Goal: Information Seeking & Learning: Learn about a topic

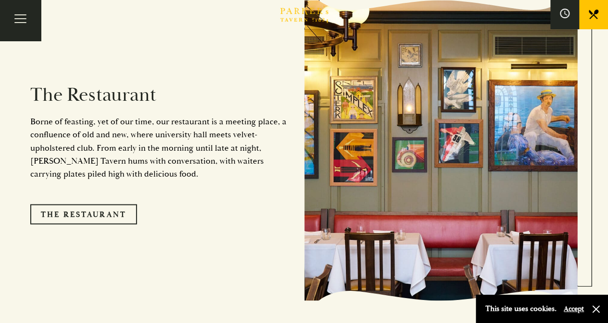
scroll to position [771, 0]
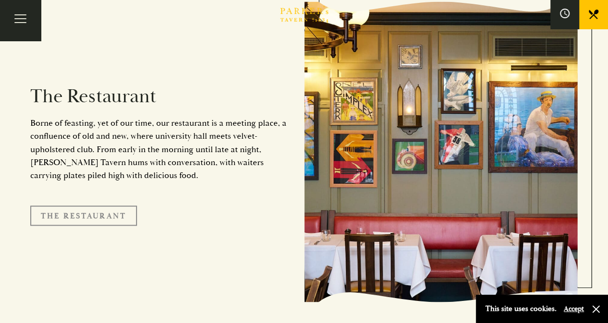
click at [101, 206] on link "The Restaurant" at bounding box center [83, 216] width 107 height 20
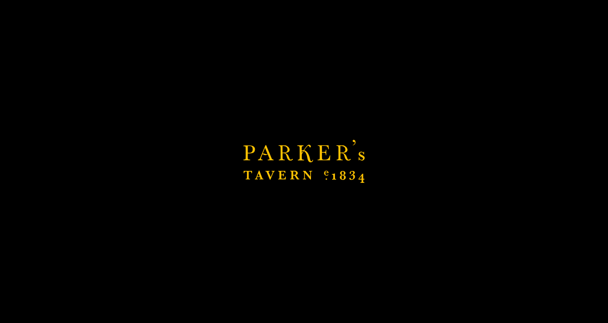
scroll to position [867, 0]
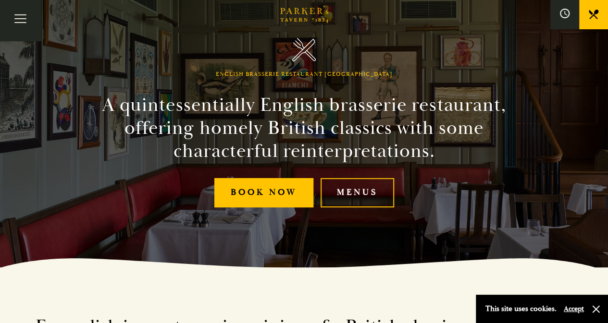
scroll to position [48, 0]
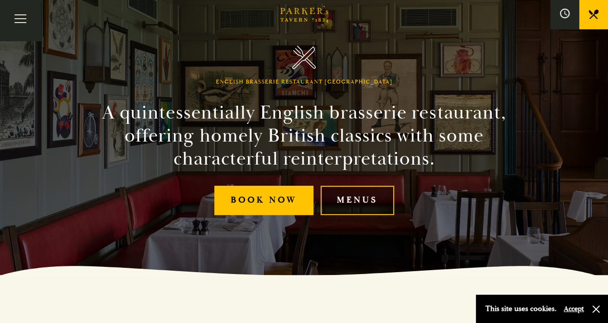
click at [350, 194] on link "Menus" at bounding box center [358, 200] width 74 height 29
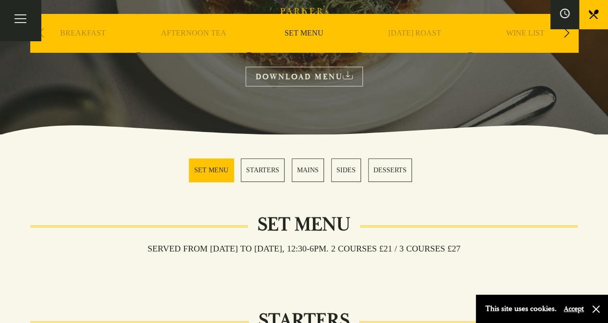
scroll to position [192, 0]
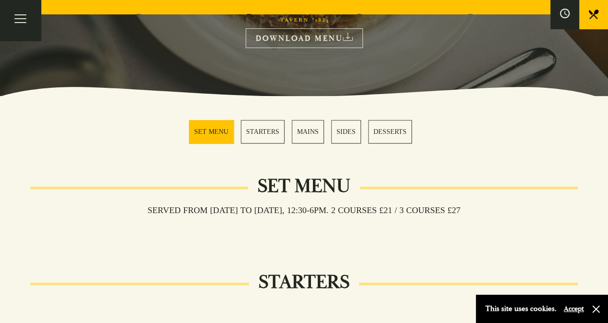
click at [303, 138] on link "MAINS" at bounding box center [308, 132] width 32 height 24
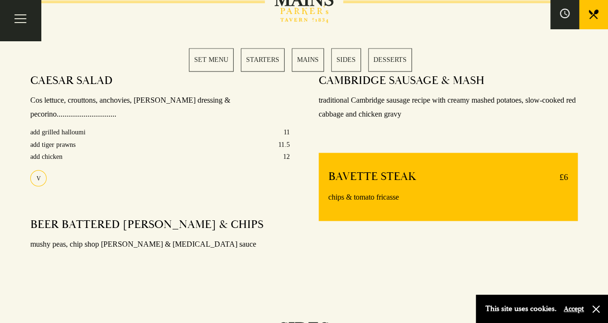
scroll to position [670, 0]
